Goal: Task Accomplishment & Management: Use online tool/utility

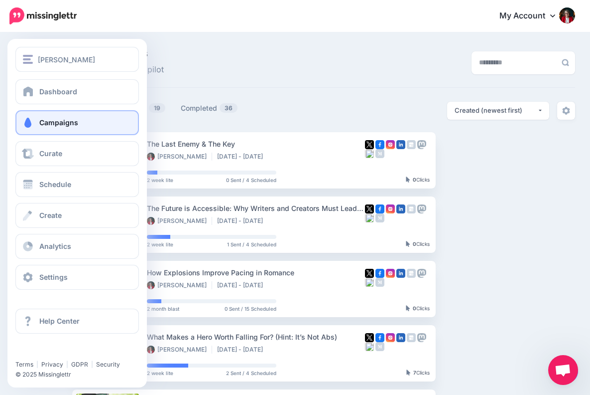
click at [51, 121] on span "Campaigns" at bounding box center [58, 122] width 39 height 8
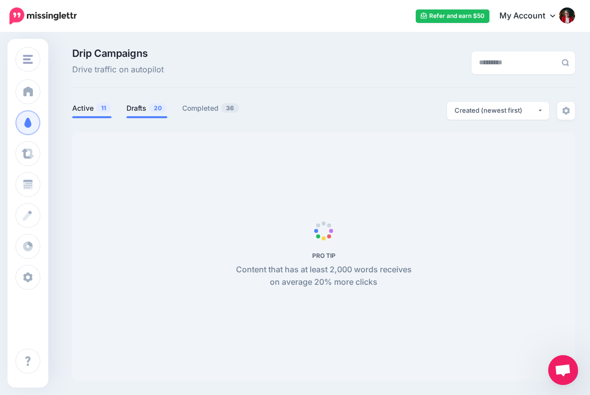
click at [143, 107] on link "Drafts 20" at bounding box center [147, 108] width 41 height 12
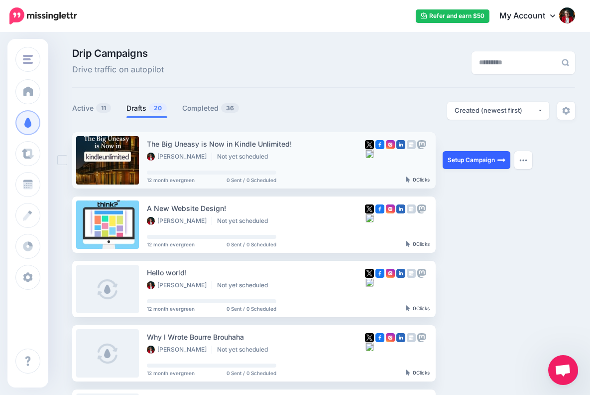
click at [468, 157] on link "Setup Campaign" at bounding box center [477, 160] width 68 height 18
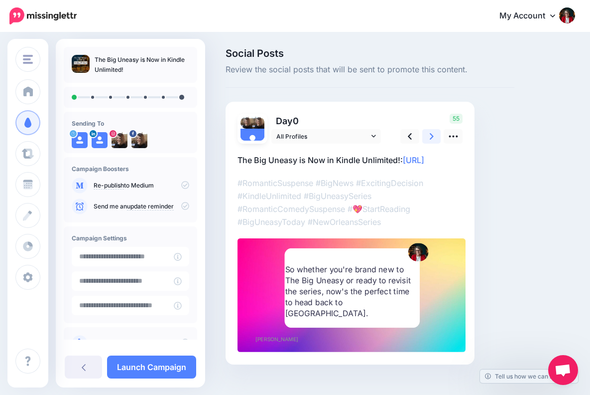
click at [431, 133] on icon at bounding box center [432, 136] width 4 height 10
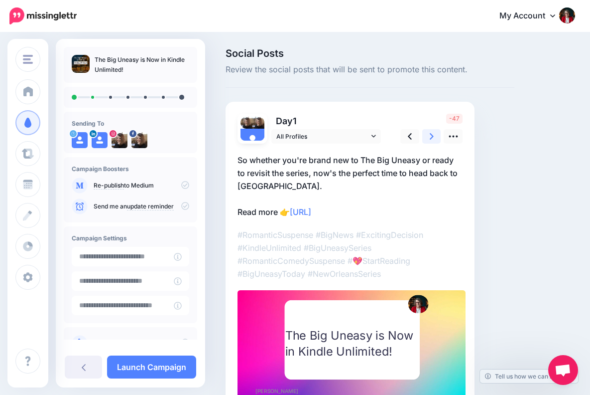
click at [431, 133] on icon at bounding box center [432, 136] width 4 height 10
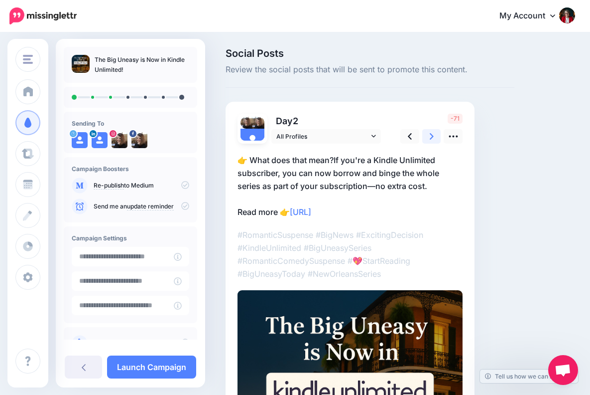
click at [431, 133] on icon at bounding box center [432, 136] width 4 height 10
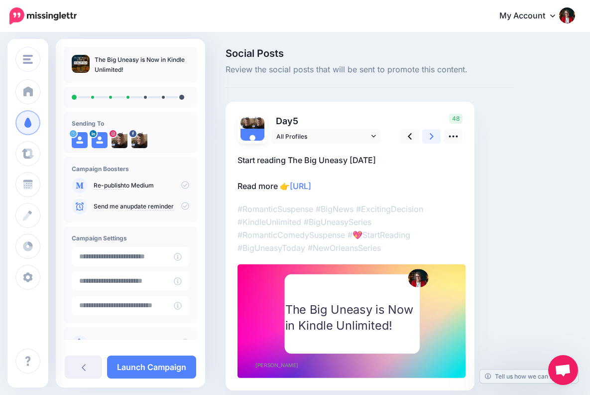
click at [432, 134] on icon at bounding box center [432, 136] width 4 height 6
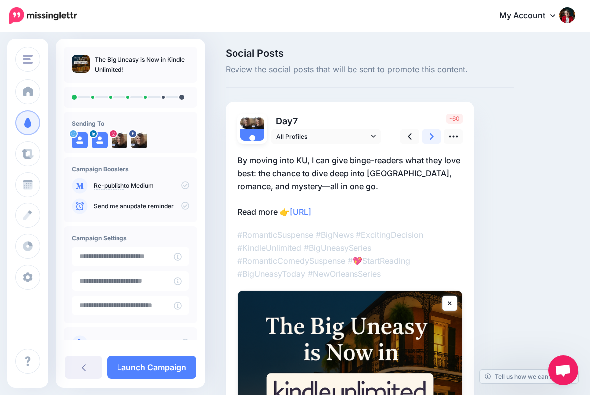
click at [432, 133] on icon at bounding box center [432, 136] width 4 height 10
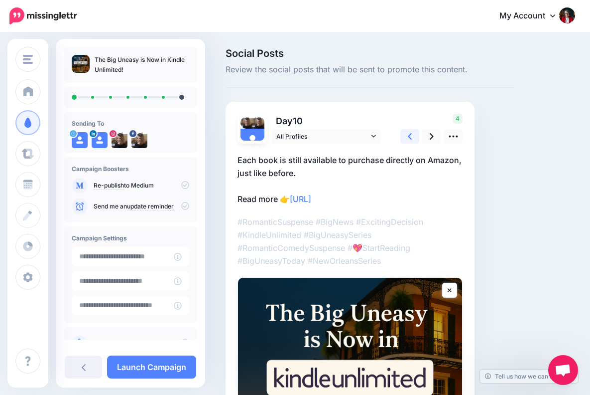
click at [409, 135] on icon at bounding box center [410, 136] width 4 height 6
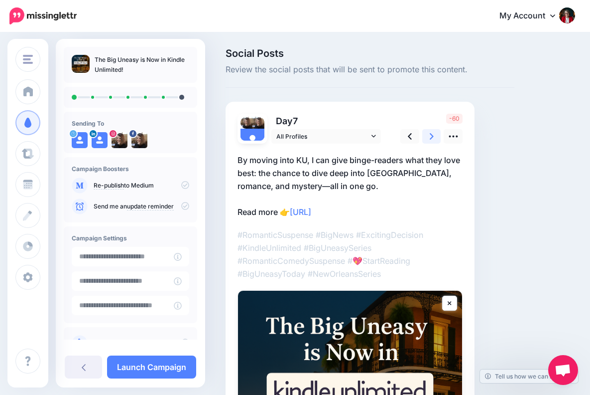
click at [430, 131] on icon at bounding box center [432, 136] width 4 height 10
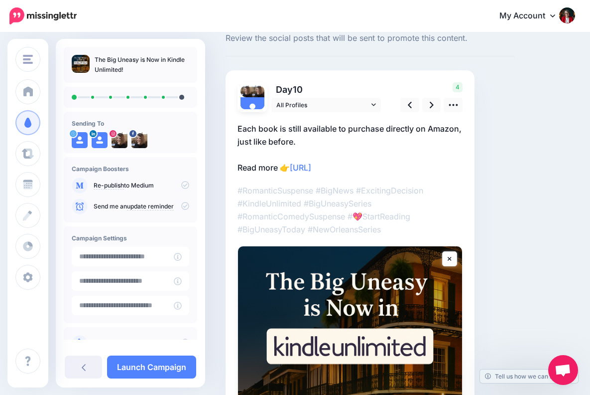
scroll to position [25, 0]
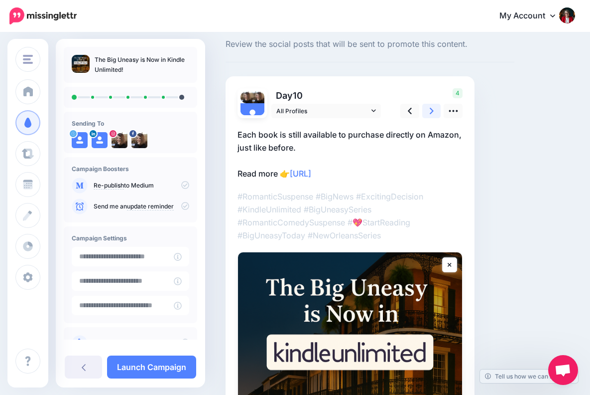
click at [432, 109] on icon at bounding box center [432, 111] width 4 height 6
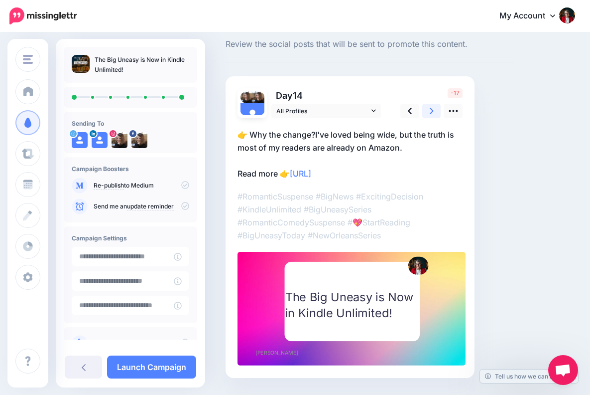
click at [431, 109] on icon at bounding box center [432, 111] width 4 height 6
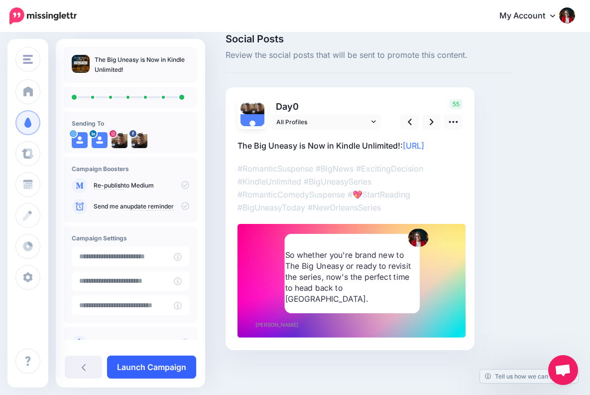
click at [159, 368] on link "Launch Campaign" at bounding box center [151, 366] width 89 height 23
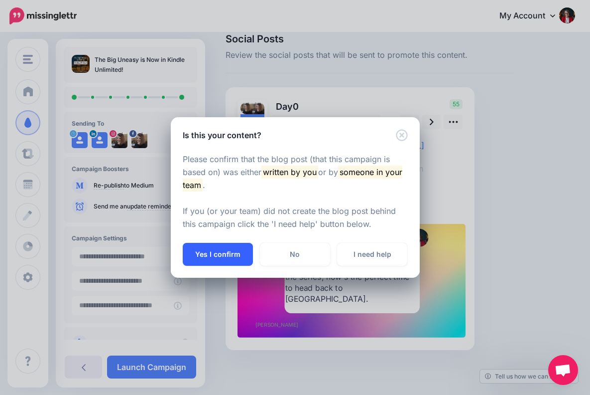
click at [221, 254] on button "Yes I confirm" at bounding box center [218, 254] width 70 height 23
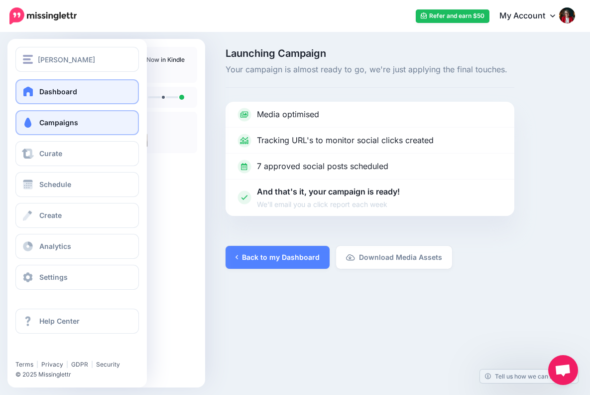
click at [64, 89] on span "Dashboard" at bounding box center [58, 91] width 38 height 8
